Goal: Navigation & Orientation: Understand site structure

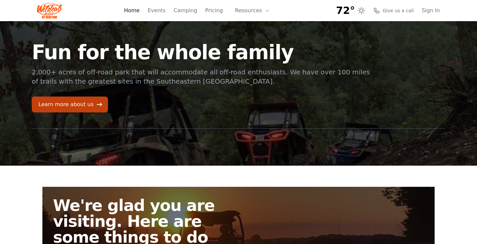
click at [137, 11] on link "Home" at bounding box center [132, 11] width 16 height 8
click at [162, 10] on link "Events" at bounding box center [157, 11] width 18 height 8
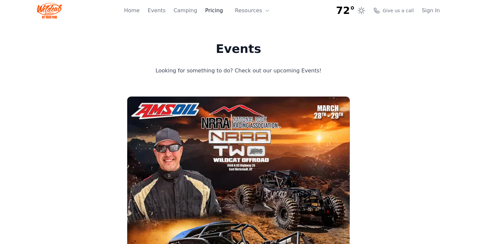
click at [219, 10] on link "Pricing" at bounding box center [214, 11] width 18 height 8
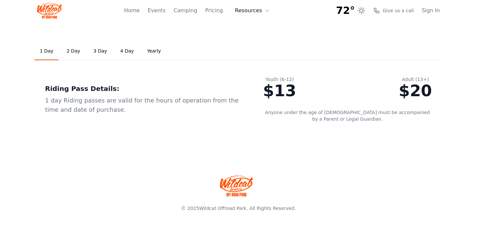
click at [265, 10] on icon at bounding box center [266, 10] width 5 height 5
click at [254, 25] on link "About" at bounding box center [263, 27] width 64 height 12
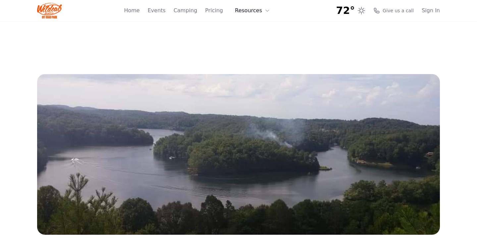
click at [257, 9] on button "Resources" at bounding box center [252, 10] width 43 height 13
click at [254, 37] on link "FAQ" at bounding box center [263, 39] width 64 height 12
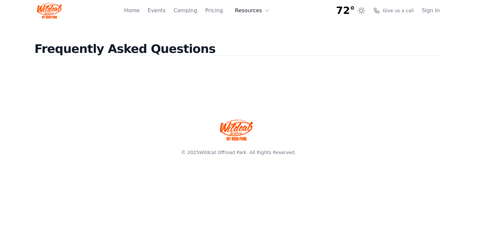
click at [258, 10] on button "Resources" at bounding box center [252, 10] width 43 height 13
click at [255, 26] on link "About" at bounding box center [263, 27] width 64 height 12
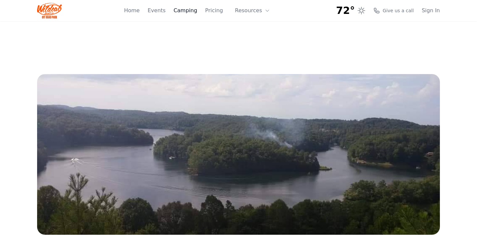
click at [189, 10] on link "Camping" at bounding box center [184, 11] width 23 height 8
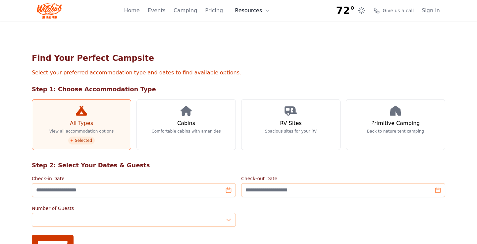
click at [257, 10] on button "Resources" at bounding box center [252, 10] width 43 height 13
click at [256, 28] on link "About" at bounding box center [263, 27] width 64 height 12
